Goal: Task Accomplishment & Management: Complete application form

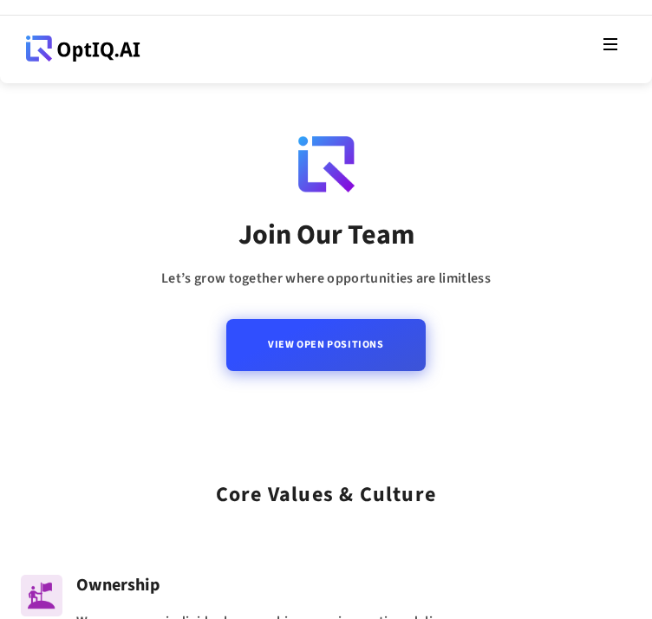
click at [370, 371] on link "View Open Positions" at bounding box center [325, 345] width 199 height 52
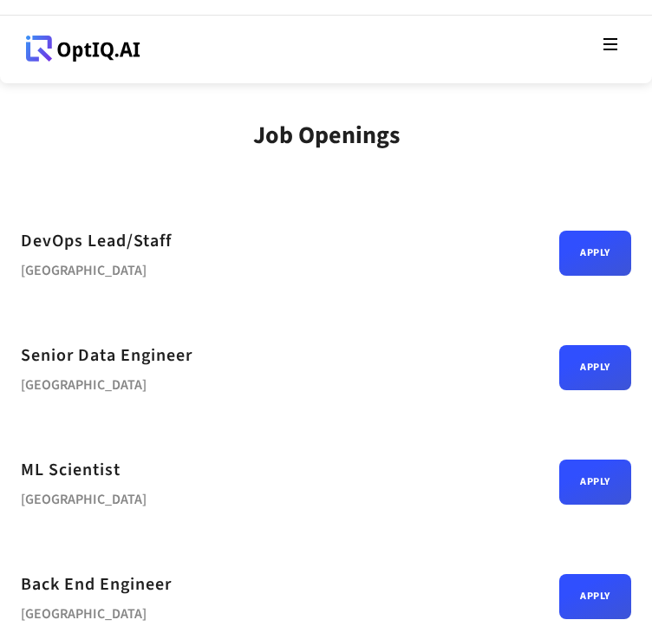
click at [449, 179] on div "Job Openings" at bounding box center [326, 149] width 611 height 57
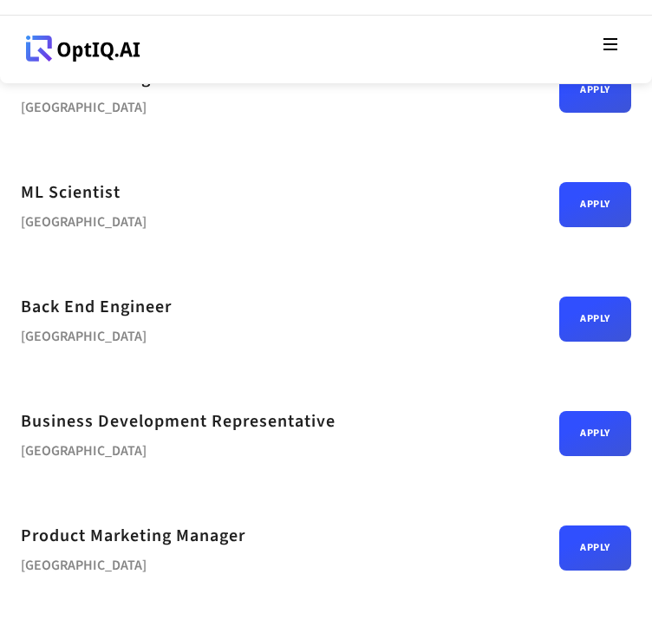
scroll to position [312, 0]
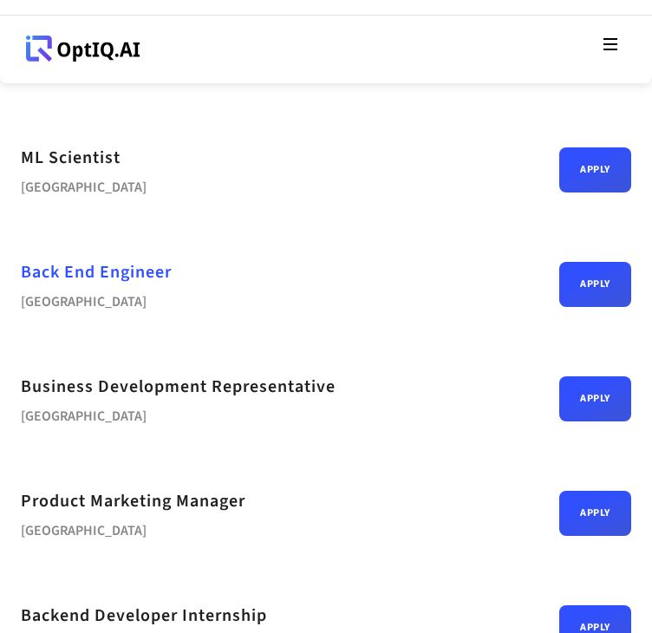
click at [113, 286] on div "Back End Engineer" at bounding box center [96, 273] width 151 height 28
click at [220, 338] on div "Back End Engineer Bengaluru Apply" at bounding box center [326, 284] width 611 height 115
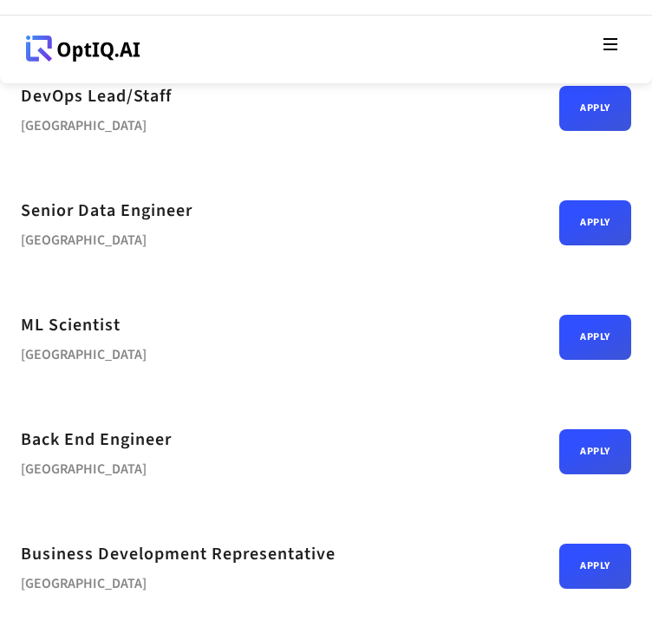
scroll to position [139, 0]
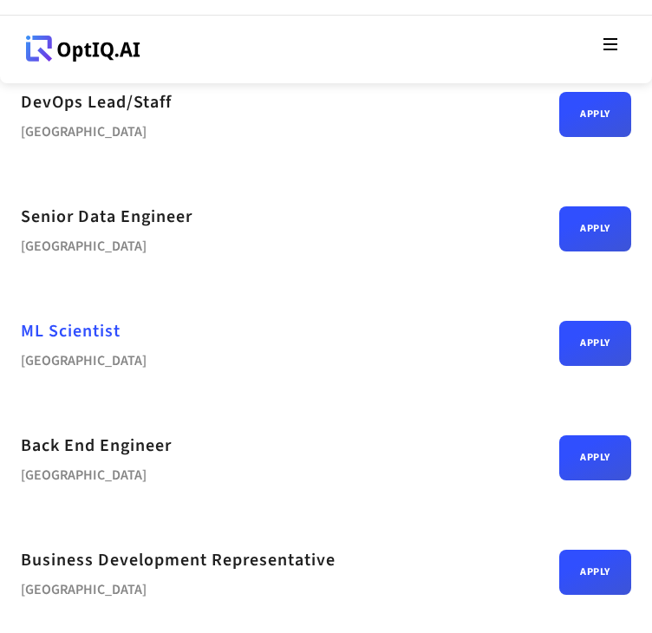
click at [75, 345] on div "ML Scientist" at bounding box center [71, 332] width 100 height 28
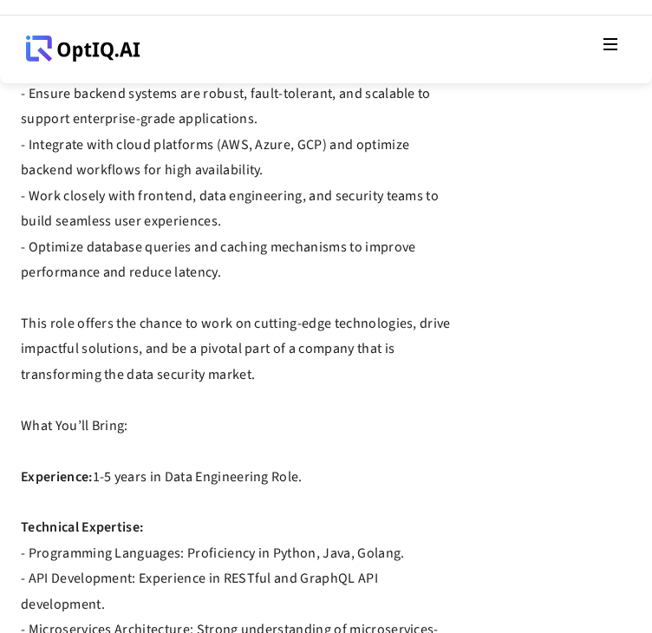
scroll to position [729, 0]
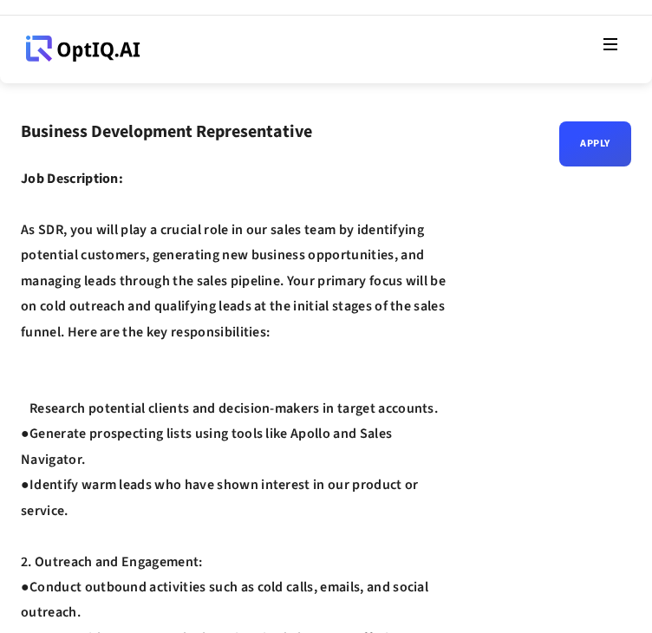
click at [219, 376] on span "1. Prospecting and Lead Qualification: ●" at bounding box center [137, 396] width 233 height 44
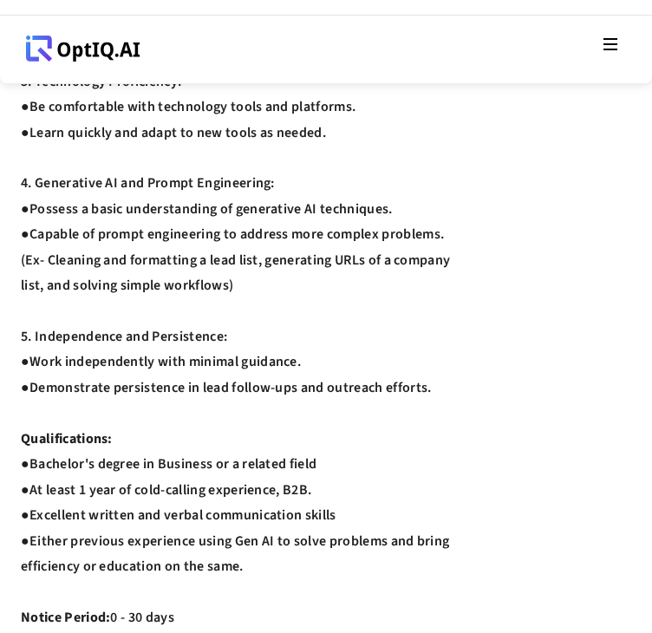
scroll to position [694, 0]
